Goal: Navigation & Orientation: Find specific page/section

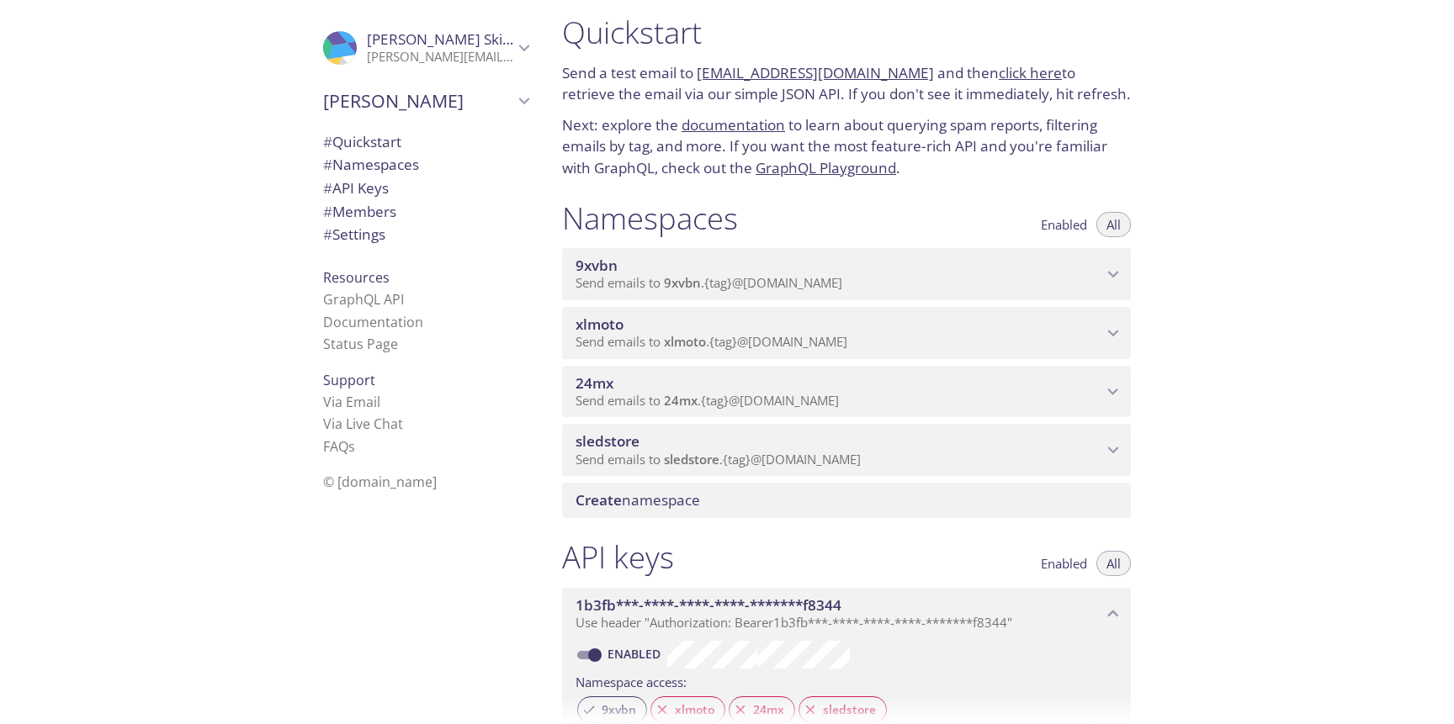
scroll to position [25, 0]
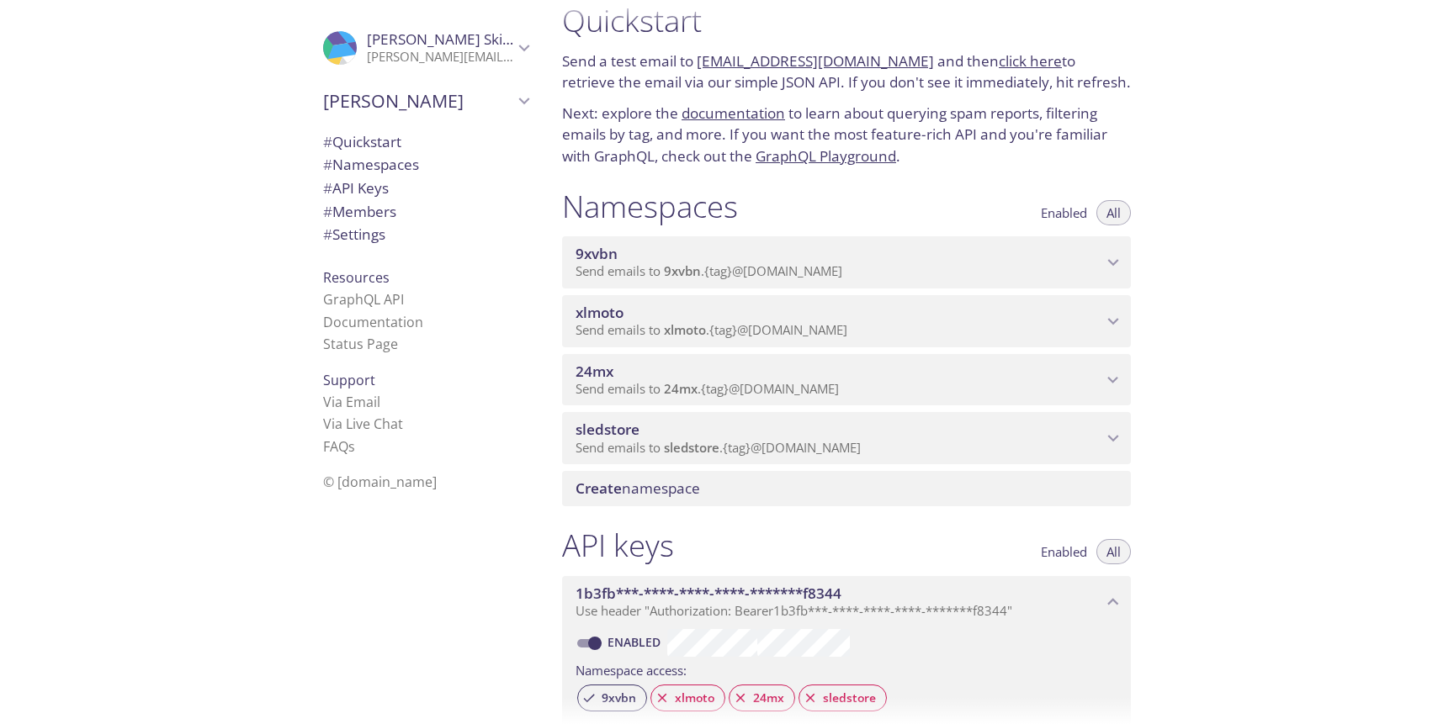
click at [894, 277] on p "Send emails to 9xvbn . {tag} @[DOMAIN_NAME]" at bounding box center [839, 271] width 527 height 17
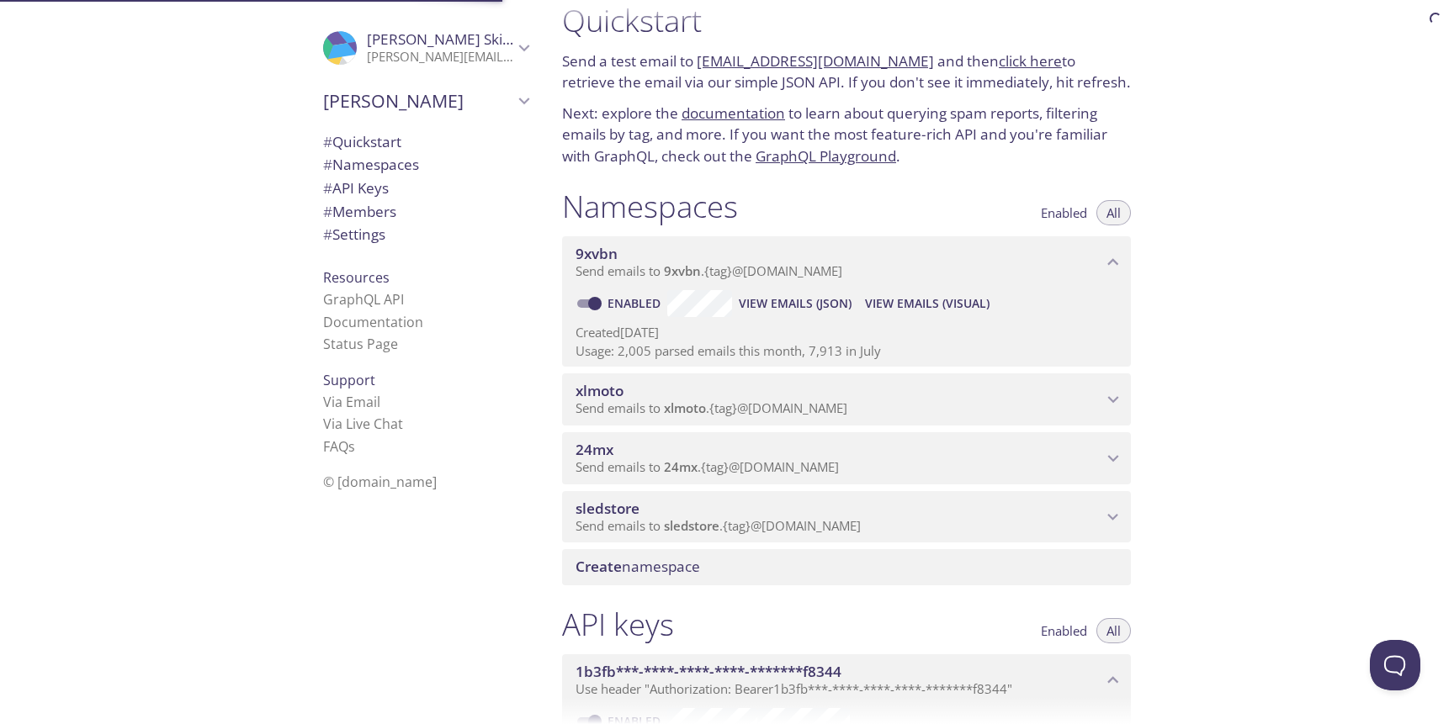
scroll to position [0, 0]
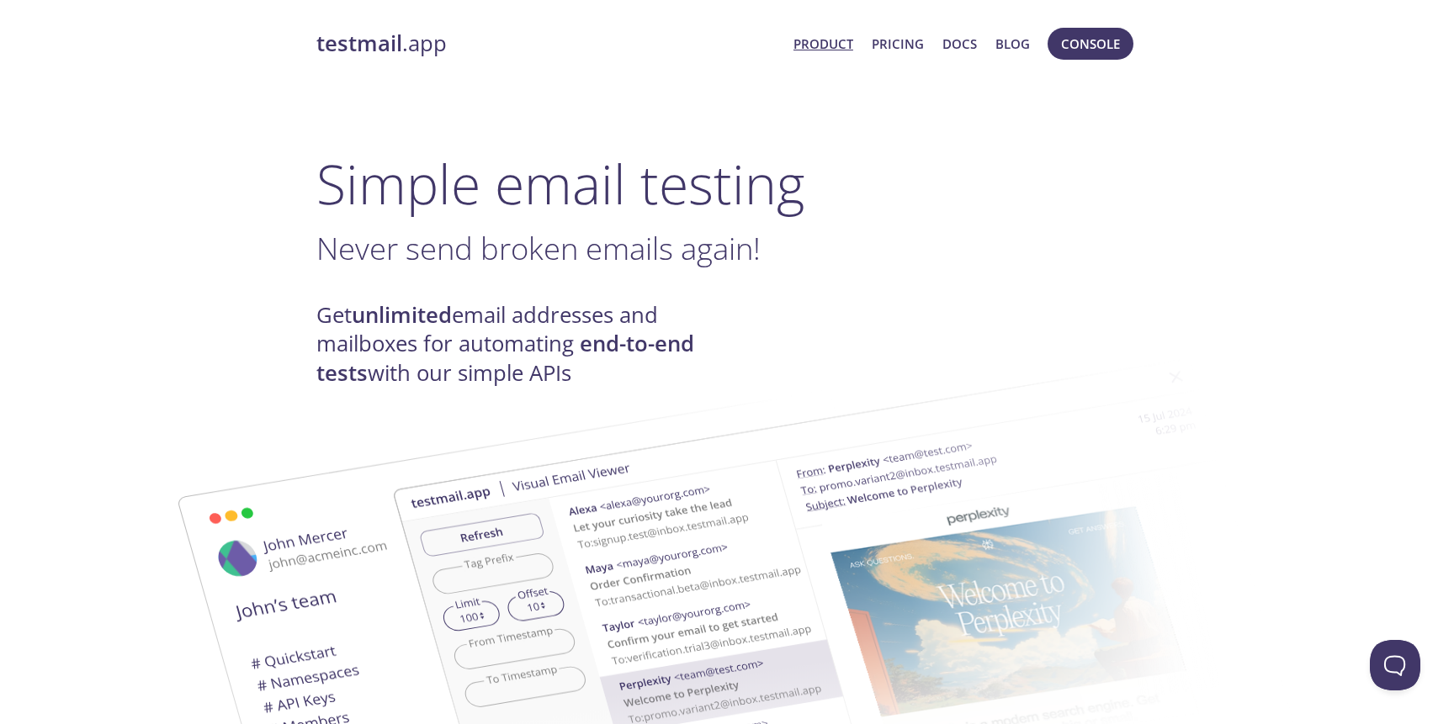
click at [1083, 60] on span "Console" at bounding box center [1090, 44] width 94 height 40
click at [1083, 56] on button "Console" at bounding box center [1091, 44] width 86 height 32
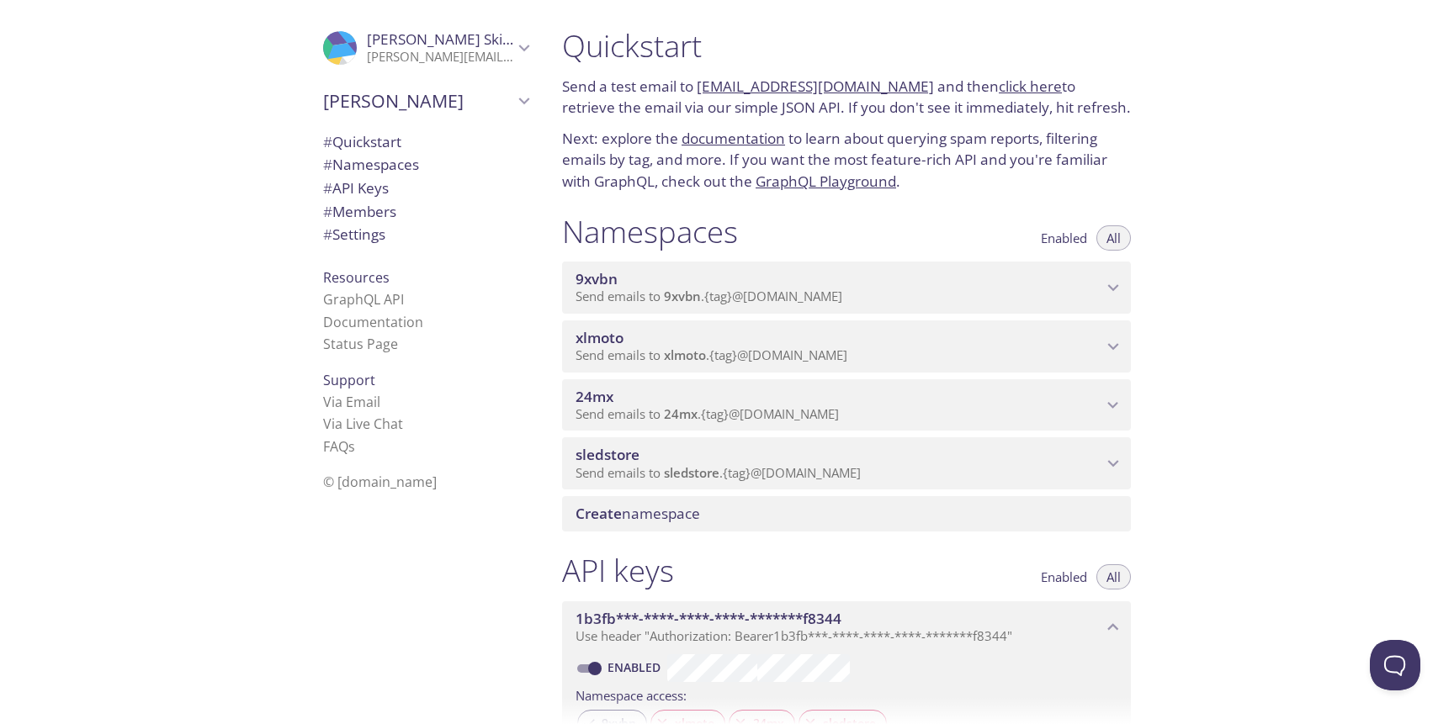
click at [784, 304] on span "Send emails to 9xvbn . {tag} @[DOMAIN_NAME]" at bounding box center [709, 296] width 267 height 17
